Goal: Use online tool/utility: Utilize a website feature to perform a specific function

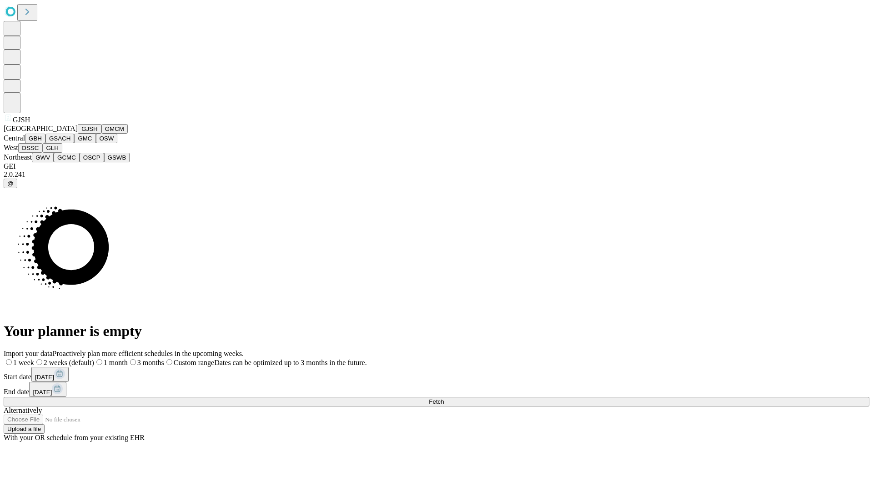
click at [78, 134] on button "GJSH" at bounding box center [90, 129] width 24 height 10
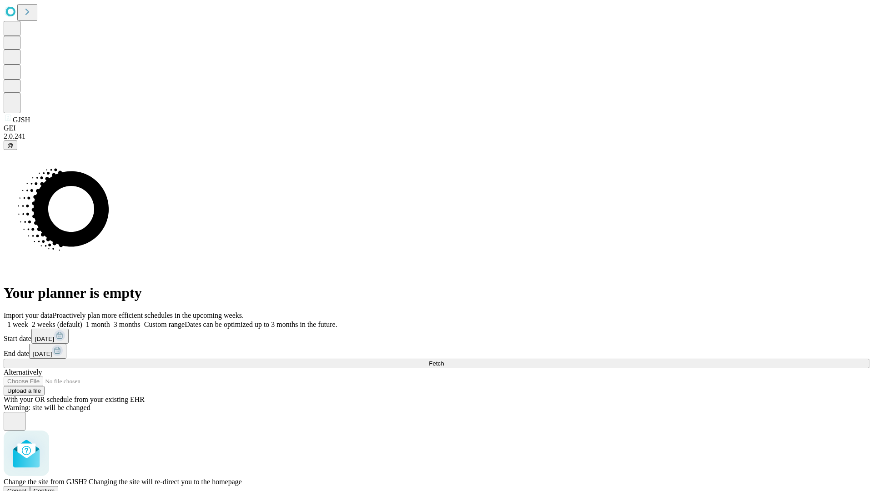
click at [55, 487] on span "Confirm" at bounding box center [44, 490] width 21 height 7
click at [110, 321] on label "1 month" at bounding box center [96, 325] width 28 height 8
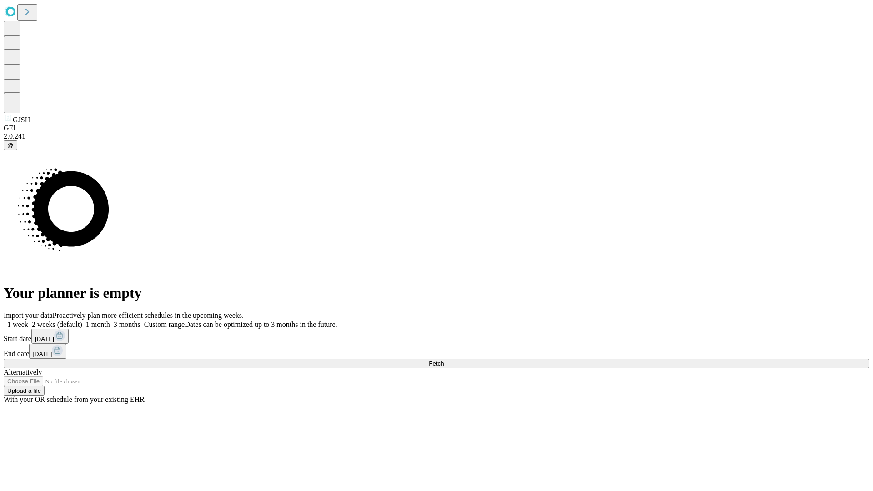
click at [444, 360] on span "Fetch" at bounding box center [436, 363] width 15 height 7
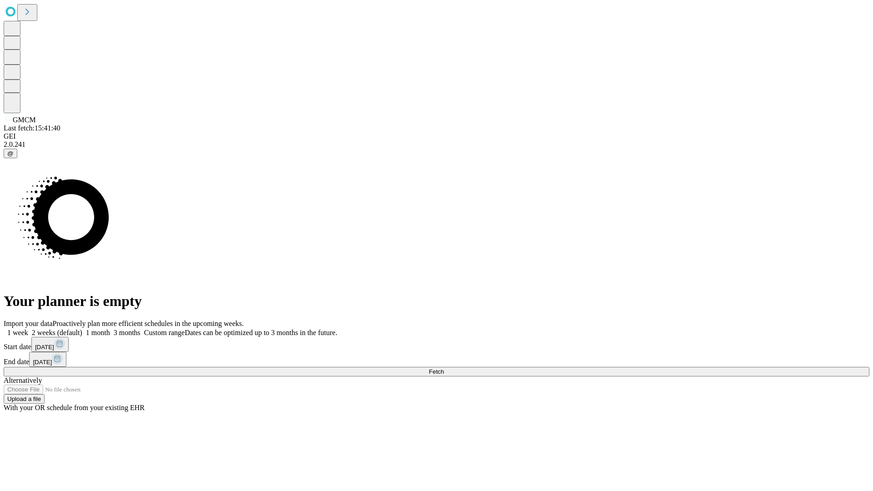
click at [110, 329] on label "1 month" at bounding box center [96, 333] width 28 height 8
click at [444, 368] on span "Fetch" at bounding box center [436, 371] width 15 height 7
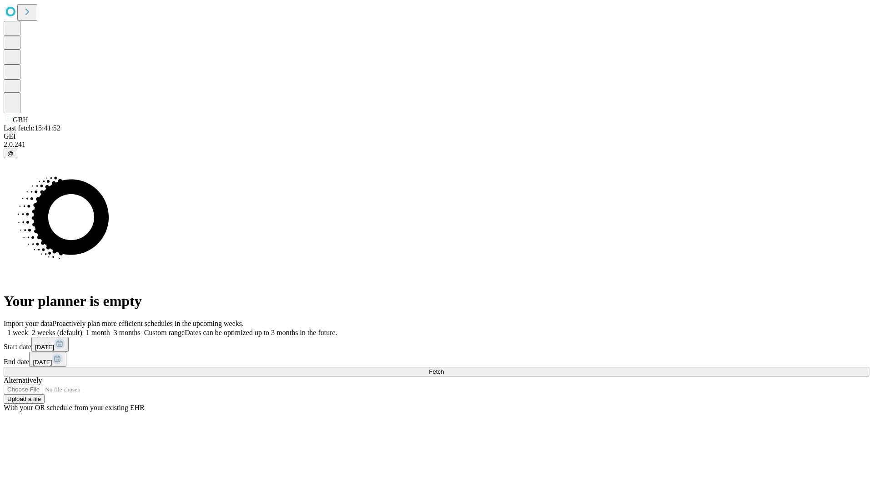
click at [444, 368] on span "Fetch" at bounding box center [436, 371] width 15 height 7
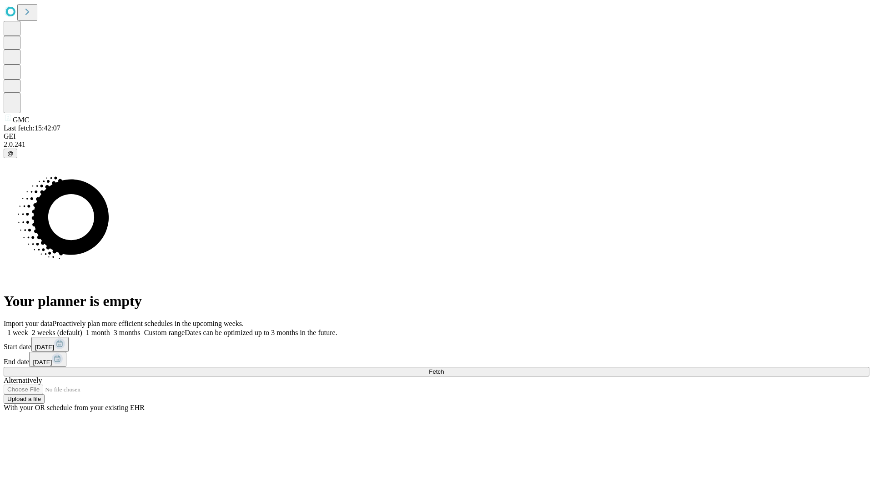
click at [110, 329] on label "1 month" at bounding box center [96, 333] width 28 height 8
click at [444, 368] on span "Fetch" at bounding box center [436, 371] width 15 height 7
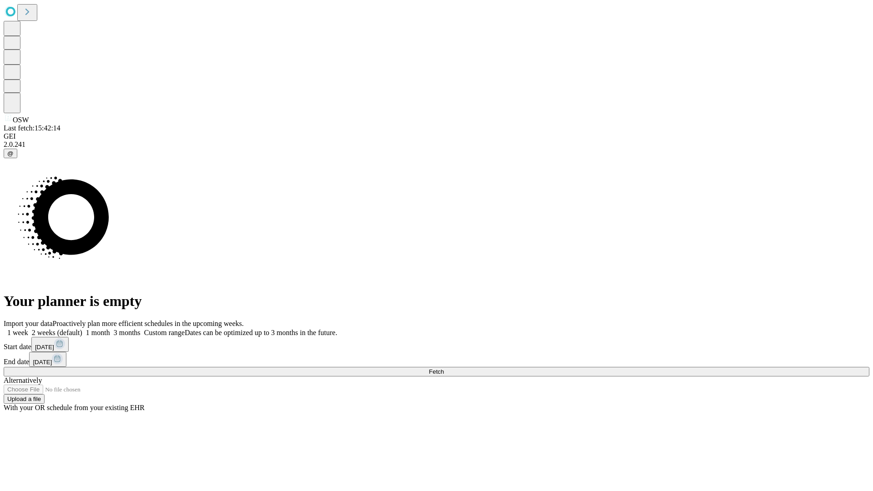
click at [110, 329] on label "1 month" at bounding box center [96, 333] width 28 height 8
click at [444, 368] on span "Fetch" at bounding box center [436, 371] width 15 height 7
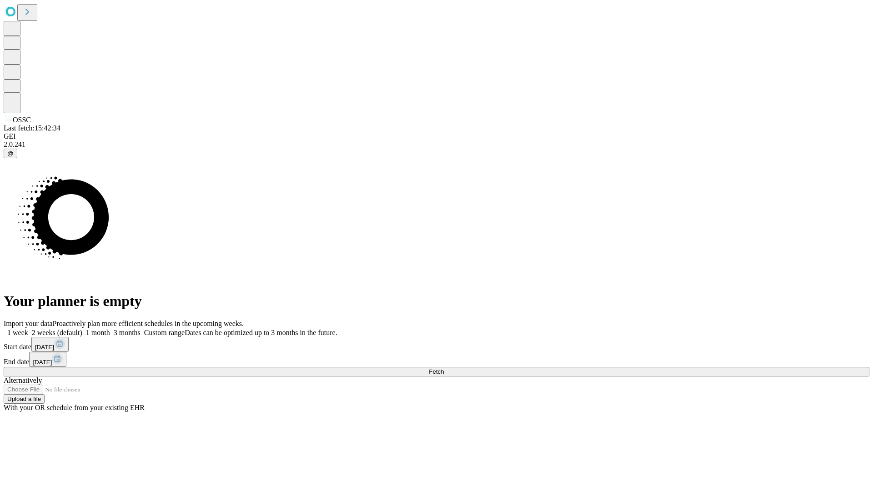
click at [110, 329] on label "1 month" at bounding box center [96, 333] width 28 height 8
click at [444, 368] on span "Fetch" at bounding box center [436, 371] width 15 height 7
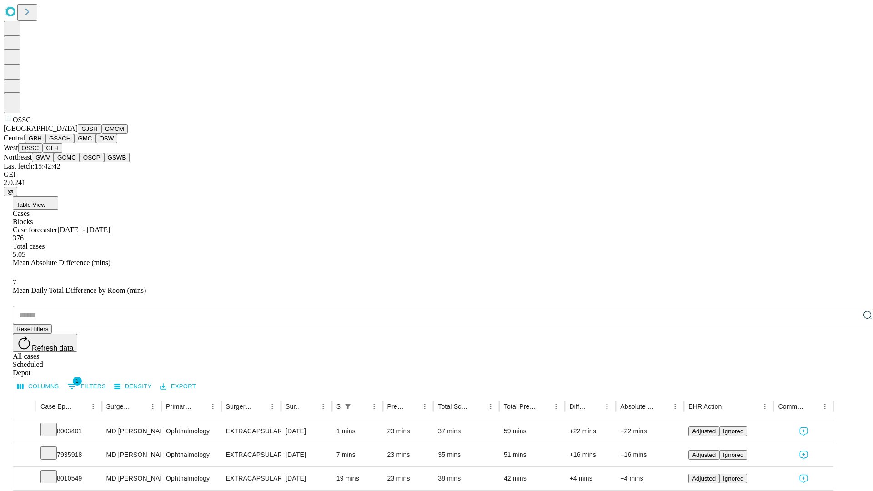
click at [62, 153] on button "GLH" at bounding box center [52, 148] width 20 height 10
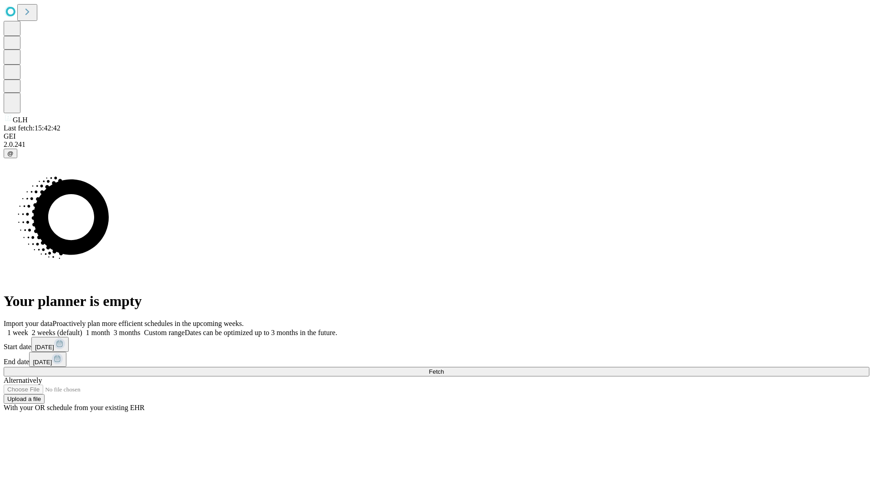
click at [110, 329] on label "1 month" at bounding box center [96, 333] width 28 height 8
click at [444, 368] on span "Fetch" at bounding box center [436, 371] width 15 height 7
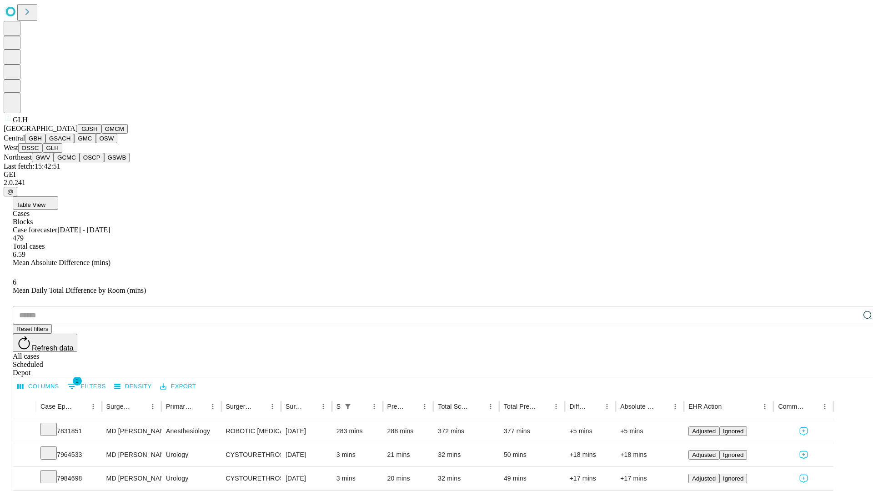
click at [54, 162] on button "GWV" at bounding box center [43, 158] width 22 height 10
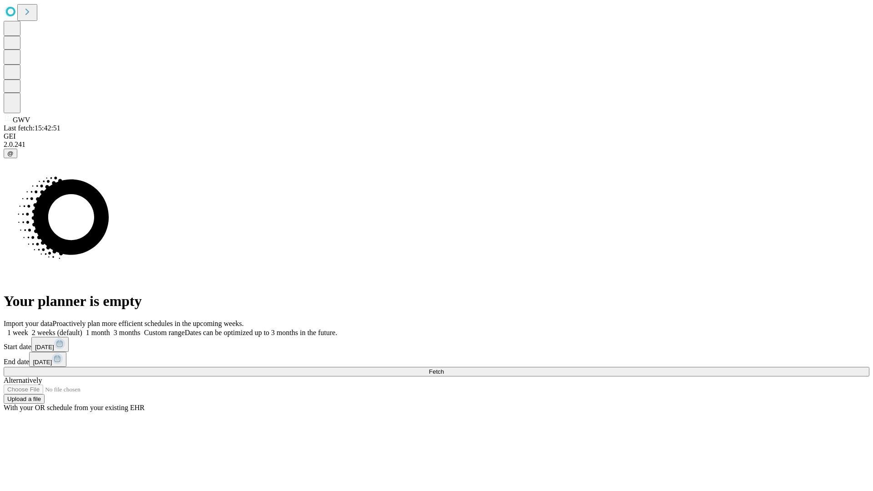
click at [110, 329] on label "1 month" at bounding box center [96, 333] width 28 height 8
click at [444, 368] on span "Fetch" at bounding box center [436, 371] width 15 height 7
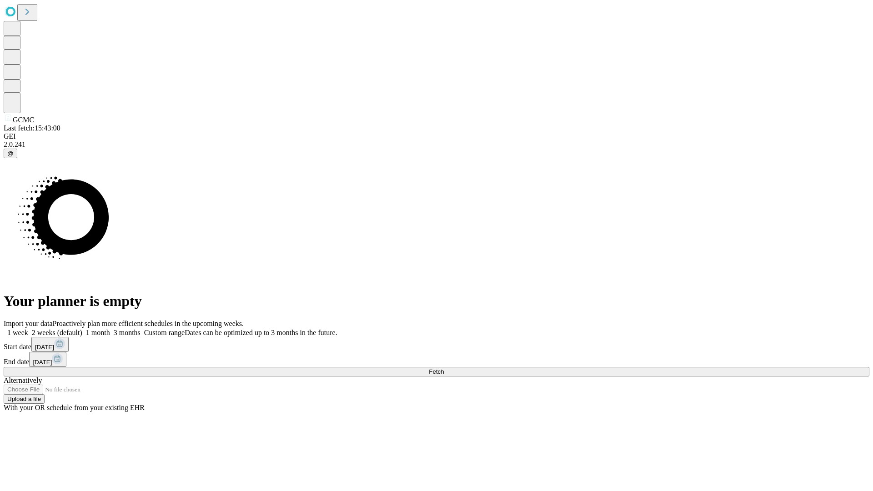
click at [110, 329] on label "1 month" at bounding box center [96, 333] width 28 height 8
click at [444, 368] on span "Fetch" at bounding box center [436, 371] width 15 height 7
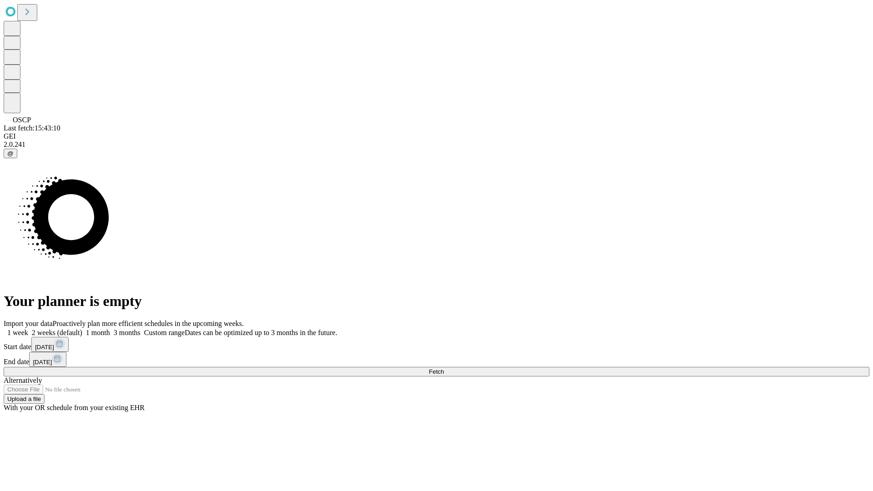
click at [110, 329] on label "1 month" at bounding box center [96, 333] width 28 height 8
click at [444, 368] on span "Fetch" at bounding box center [436, 371] width 15 height 7
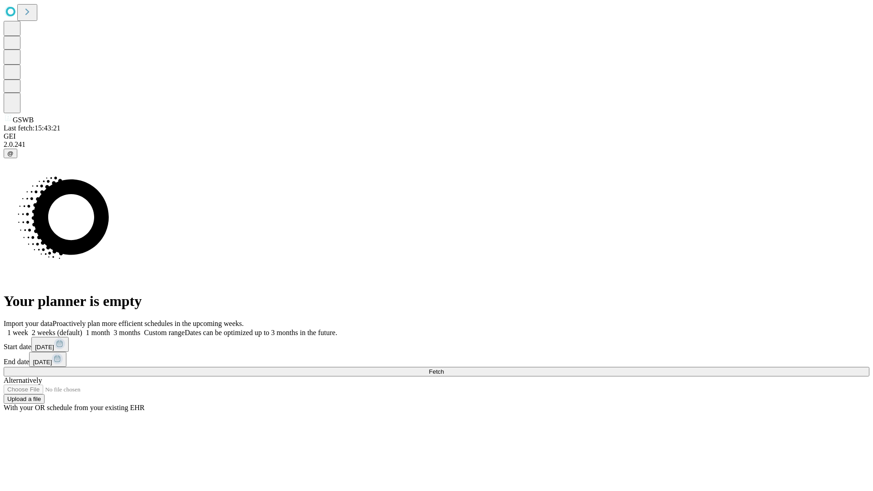
click at [110, 329] on label "1 month" at bounding box center [96, 333] width 28 height 8
click at [444, 368] on span "Fetch" at bounding box center [436, 371] width 15 height 7
